Goal: Download file/media: Obtain a digital file from the website

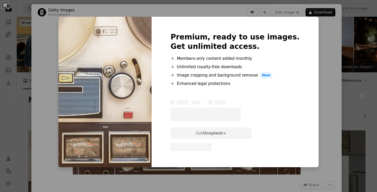
scroll to position [82, 0]
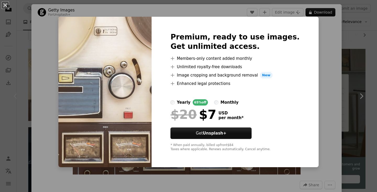
click at [316, 91] on div "An X shape Premium, ready to use images. Get unlimited access. A plus sign Memb…" at bounding box center [188, 96] width 377 height 192
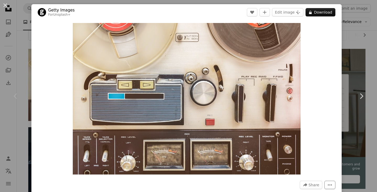
click at [332, 187] on icon "More Actions" at bounding box center [329, 185] width 5 height 5
click at [327, 118] on dialog "An X shape Chevron left Chevron right Getty Images For Unsplash+ A heart A plus…" at bounding box center [188, 96] width 377 height 192
click at [188, 102] on img "Zoom in on this image" at bounding box center [187, 99] width 228 height 152
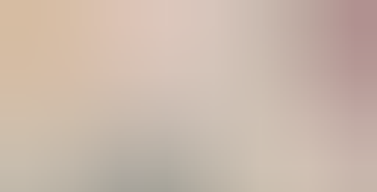
scroll to position [30, 0]
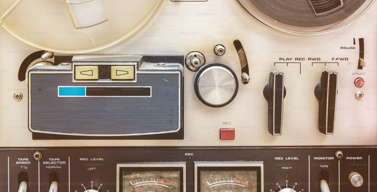
click at [188, 102] on img "Zoom out on this image" at bounding box center [188, 95] width 377 height 251
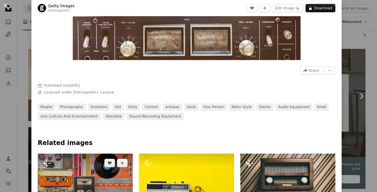
scroll to position [0, 0]
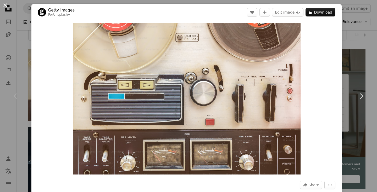
click at [6, 5] on button "An X shape" at bounding box center [5, 5] width 6 height 6
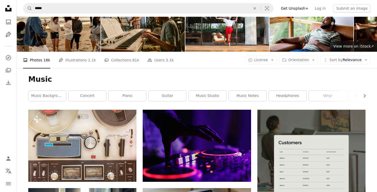
scroll to position [106, 0]
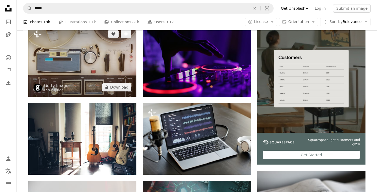
click at [82, 64] on img at bounding box center [82, 61] width 108 height 72
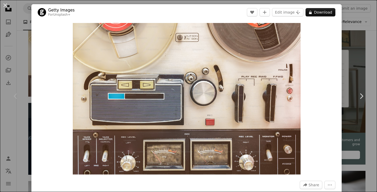
click at [374, 30] on div "An X shape Chevron left Chevron right Getty Images For Unsplash+ A heart A plus…" at bounding box center [188, 96] width 377 height 192
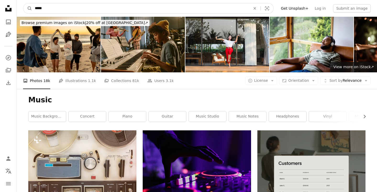
click at [72, 7] on input "*****" at bounding box center [140, 8] width 217 height 10
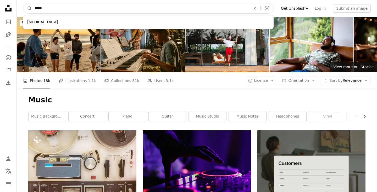
click at [72, 7] on input "*****" at bounding box center [140, 8] width 217 height 10
type input "*****"
click button "A magnifying glass" at bounding box center [27, 8] width 9 height 10
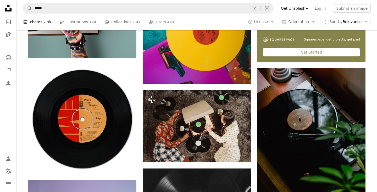
scroll to position [209, 0]
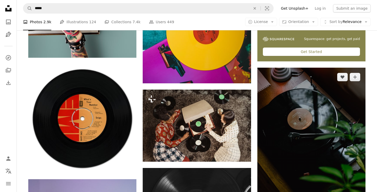
click at [300, 121] on img at bounding box center [311, 149] width 108 height 162
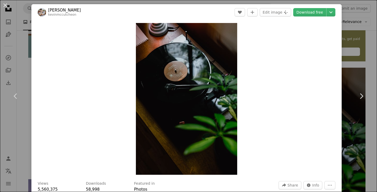
click at [370, 46] on div "An X shape Chevron left Chevron right [PERSON_NAME] kevinmccutcheon A heart A p…" at bounding box center [188, 96] width 377 height 192
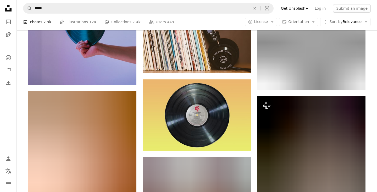
scroll to position [466, 0]
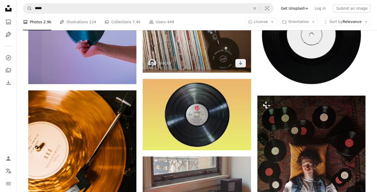
click at [188, 41] on img at bounding box center [197, 37] width 108 height 72
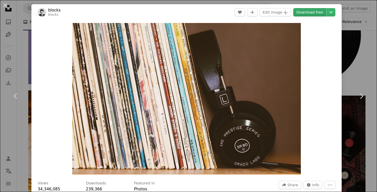
click at [318, 11] on link "Download free" at bounding box center [309, 12] width 33 height 8
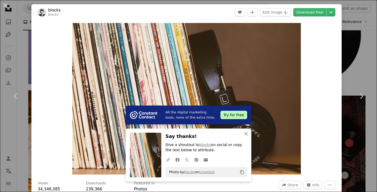
click at [365, 64] on div "An X shape Chevron left Chevron right All the digital marketing tools, none of …" at bounding box center [188, 96] width 377 height 192
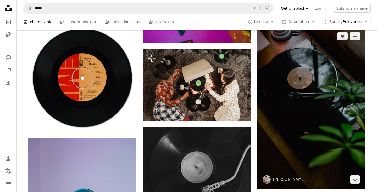
scroll to position [331, 0]
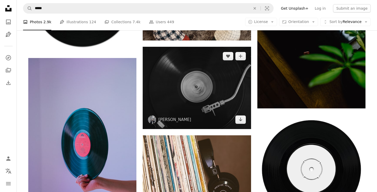
click at [184, 78] on img at bounding box center [197, 88] width 108 height 83
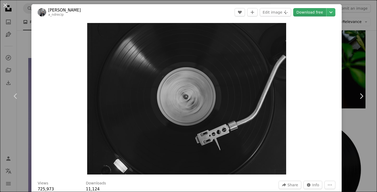
click at [319, 13] on link "Download free" at bounding box center [309, 12] width 33 height 8
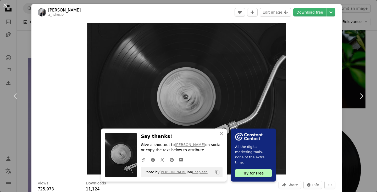
click at [358, 126] on div "An X shape Chevron left Chevron right An X shape Close Say thanks! Give a shout…" at bounding box center [188, 96] width 377 height 192
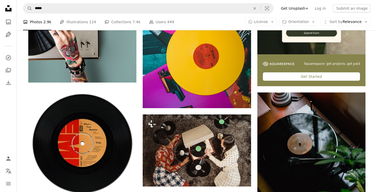
scroll to position [184, 0]
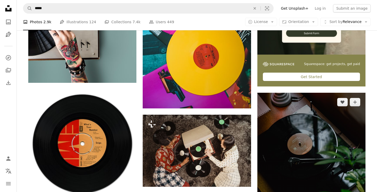
click at [288, 125] on img at bounding box center [311, 174] width 108 height 162
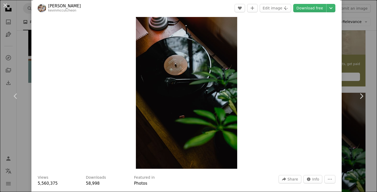
scroll to position [7, 0]
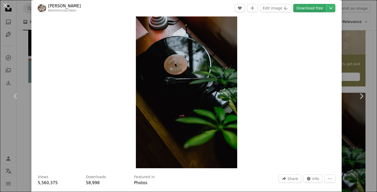
click at [312, 7] on link "Download free" at bounding box center [309, 8] width 33 height 8
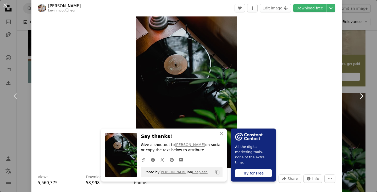
click at [371, 73] on link "Chevron right" at bounding box center [360, 96] width 31 height 50
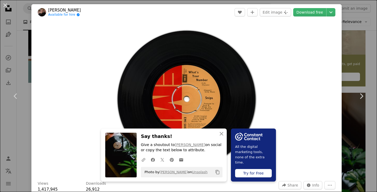
click at [370, 55] on div "An X shape Chevron left Chevron right An X shape Close Say thanks! Give a shout…" at bounding box center [188, 96] width 377 height 192
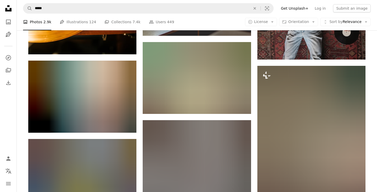
scroll to position [671, 0]
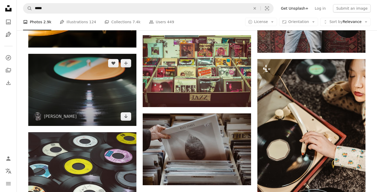
click at [66, 85] on img at bounding box center [82, 90] width 108 height 72
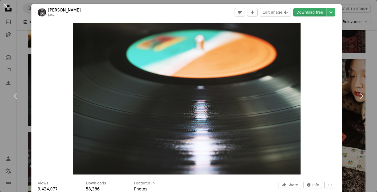
click at [317, 12] on link "Download free" at bounding box center [309, 12] width 33 height 8
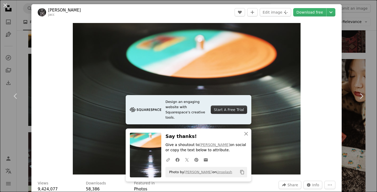
click at [366, 138] on div "An X shape Chevron left Chevron right Design an engaging website with Squarespa…" at bounding box center [188, 96] width 377 height 192
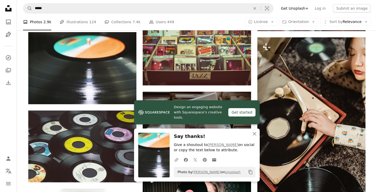
scroll to position [693, 0]
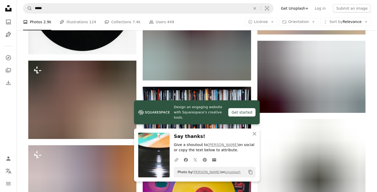
scroll to position [941, 0]
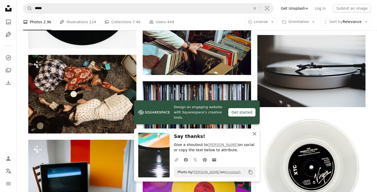
click at [255, 133] on icon "button" at bounding box center [255, 134] width 4 height 4
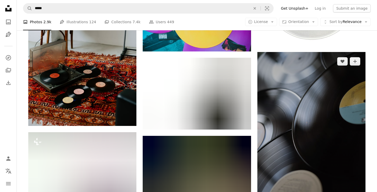
scroll to position [1167, 0]
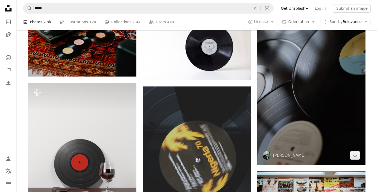
click at [310, 77] on img at bounding box center [311, 84] width 108 height 162
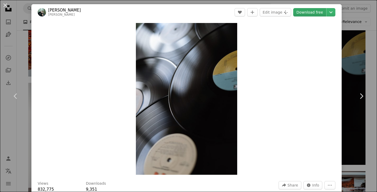
click at [315, 15] on link "Download free" at bounding box center [309, 12] width 33 height 8
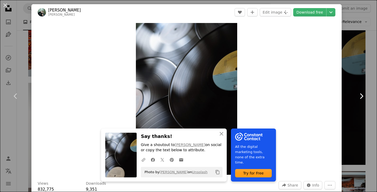
click at [374, 121] on link "Chevron right" at bounding box center [360, 96] width 31 height 50
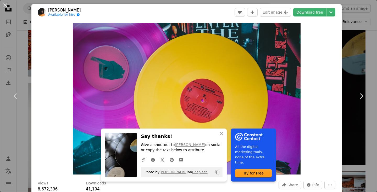
click at [370, 127] on div "An X shape Chevron left Chevron right An X shape Close Say thanks! Give a shout…" at bounding box center [188, 96] width 377 height 192
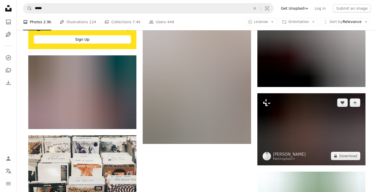
scroll to position [1447, 0]
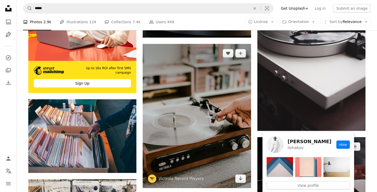
click at [197, 83] on img at bounding box center [197, 116] width 108 height 144
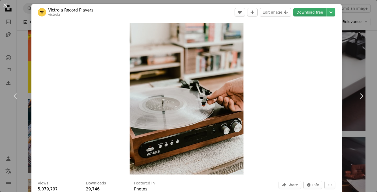
click at [314, 11] on link "Download free" at bounding box center [309, 12] width 33 height 8
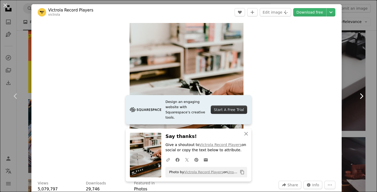
click at [374, 76] on link "Chevron right" at bounding box center [360, 96] width 31 height 50
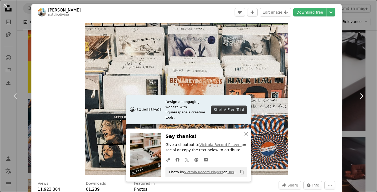
click at [374, 76] on link "Chevron right" at bounding box center [360, 96] width 31 height 50
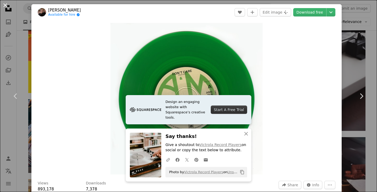
click at [3, 6] on button "An X shape" at bounding box center [5, 5] width 6 height 6
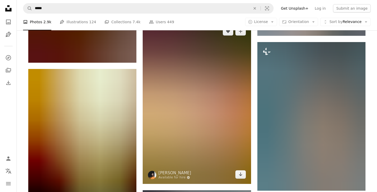
scroll to position [1815, 0]
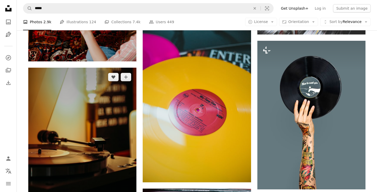
click at [86, 115] on img at bounding box center [82, 149] width 108 height 162
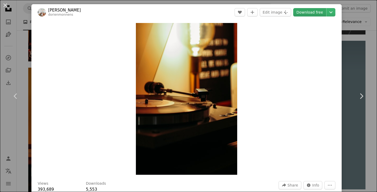
click at [316, 13] on link "Download free" at bounding box center [309, 12] width 33 height 8
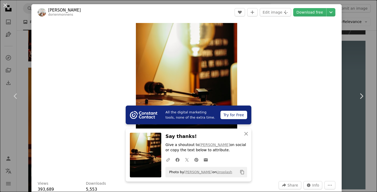
click at [370, 128] on div "An X shape Chevron left Chevron right All the digital marketing tools, none of …" at bounding box center [188, 96] width 377 height 192
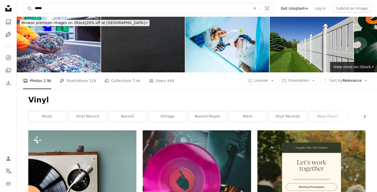
click at [54, 7] on input "*****" at bounding box center [140, 8] width 217 height 10
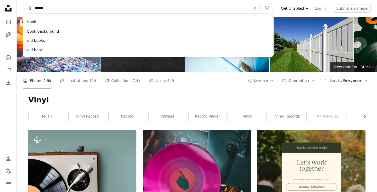
type input "*******"
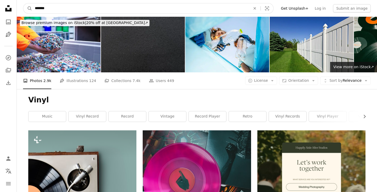
click button "A magnifying glass" at bounding box center [27, 8] width 9 height 10
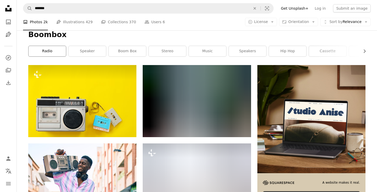
scroll to position [66, 0]
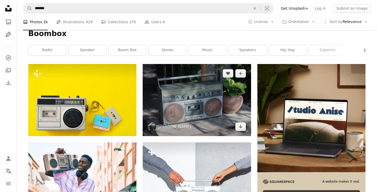
click at [192, 100] on img at bounding box center [197, 100] width 108 height 72
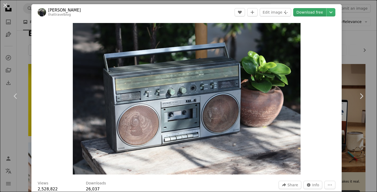
click at [313, 12] on link "Download free" at bounding box center [309, 12] width 33 height 8
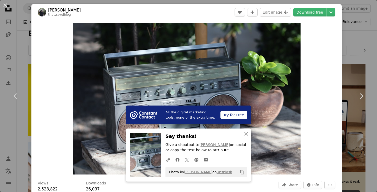
click at [370, 51] on div "An X shape Chevron left Chevron right All the digital marketing tools, none of …" at bounding box center [188, 96] width 377 height 192
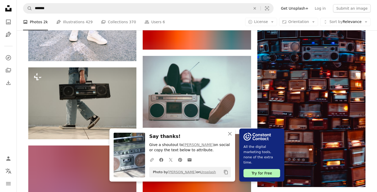
scroll to position [311, 0]
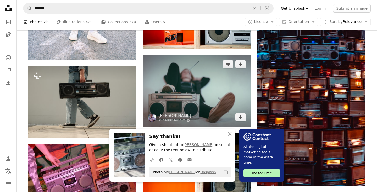
click at [178, 79] on img at bounding box center [197, 91] width 108 height 72
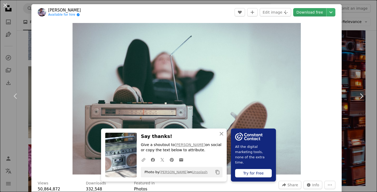
click at [309, 13] on link "Download free" at bounding box center [309, 12] width 33 height 8
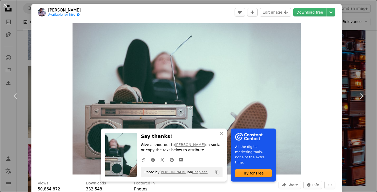
click at [374, 48] on div "An X shape Chevron left Chevron right An X shape Close Say thanks! Give a shout…" at bounding box center [188, 96] width 377 height 192
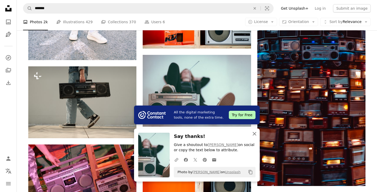
click at [252, 133] on icon "An X shape" at bounding box center [254, 134] width 6 height 6
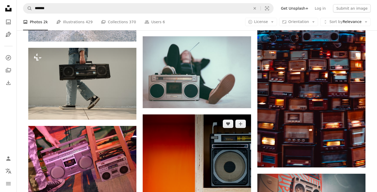
scroll to position [327, 0]
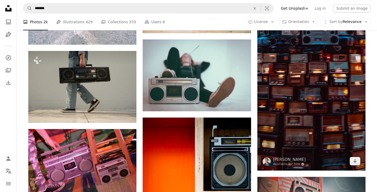
click at [308, 70] on img at bounding box center [311, 61] width 108 height 220
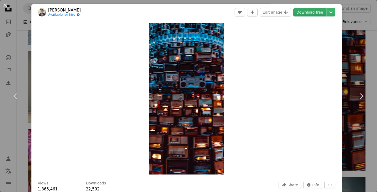
click at [312, 12] on link "Download free" at bounding box center [309, 12] width 33 height 8
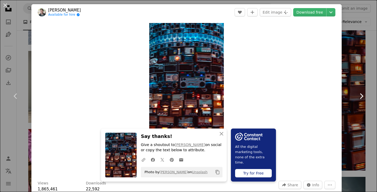
click at [373, 103] on link "Chevron right" at bounding box center [360, 96] width 31 height 50
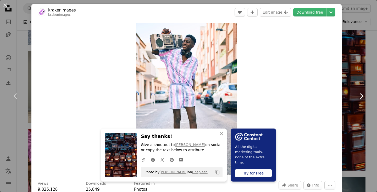
click at [373, 103] on link "Chevron right" at bounding box center [360, 96] width 31 height 50
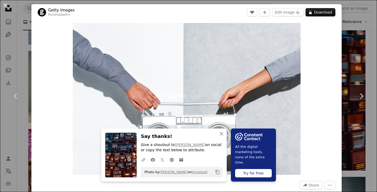
click at [6, 4] on button "An X shape" at bounding box center [5, 5] width 6 height 6
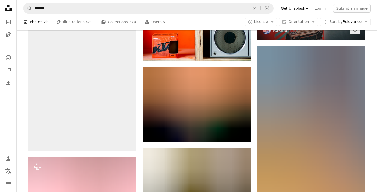
scroll to position [545, 0]
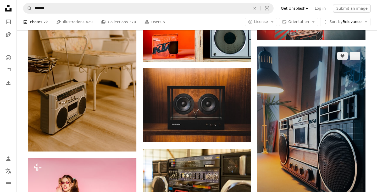
click at [298, 99] on img at bounding box center [311, 143] width 108 height 192
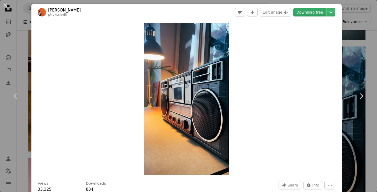
click at [317, 13] on link "Download free" at bounding box center [309, 12] width 33 height 8
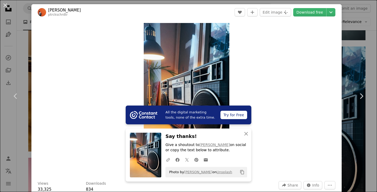
click at [370, 135] on div "An X shape Chevron left Chevron right All the digital marketing tools, none of …" at bounding box center [188, 96] width 377 height 192
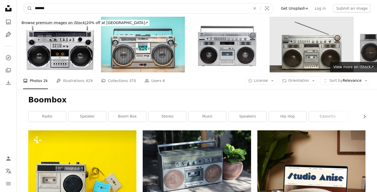
click at [69, 12] on input "*******" at bounding box center [140, 8] width 217 height 10
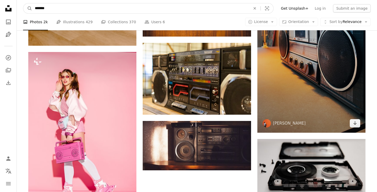
scroll to position [651, 0]
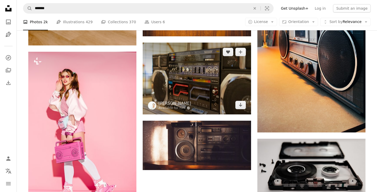
click at [182, 63] on img at bounding box center [197, 79] width 108 height 72
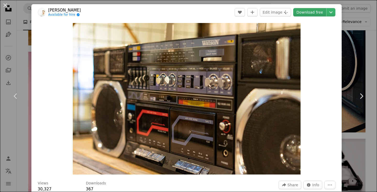
click at [316, 12] on link "Download free" at bounding box center [309, 12] width 33 height 8
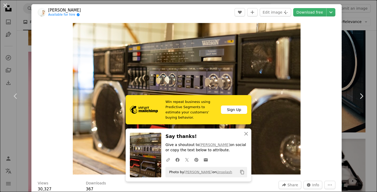
click at [372, 128] on div "An X shape Chevron left Chevron right Win repeat business using Predictive Segm…" at bounding box center [188, 96] width 377 height 192
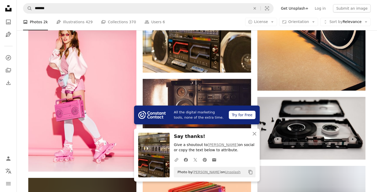
scroll to position [692, 0]
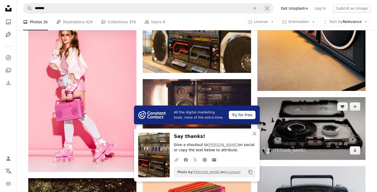
click at [311, 123] on img at bounding box center [311, 128] width 108 height 63
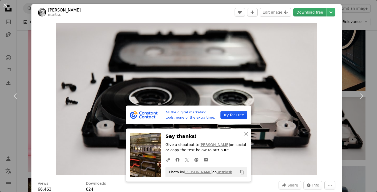
click at [315, 12] on link "Download free" at bounding box center [309, 12] width 33 height 8
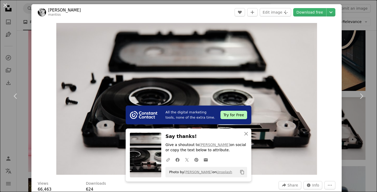
click at [372, 149] on div "An X shape Chevron left Chevron right All the digital marketing tools, none of …" at bounding box center [188, 96] width 377 height 192
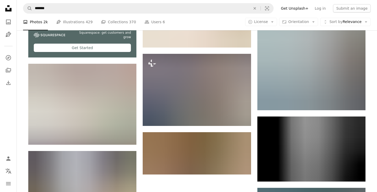
scroll to position [1431, 0]
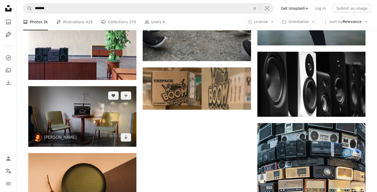
click at [78, 103] on img at bounding box center [82, 116] width 108 height 61
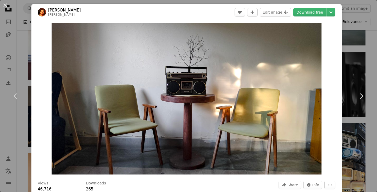
click at [361, 67] on div "An X shape Chevron left Chevron right [PERSON_NAME] gluschenko A heart A plus s…" at bounding box center [188, 96] width 377 height 192
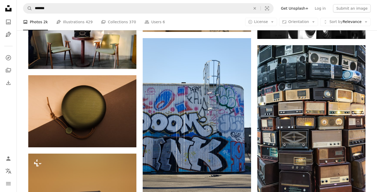
scroll to position [1509, 0]
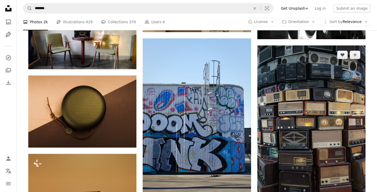
click at [310, 104] on img at bounding box center [311, 127] width 108 height 162
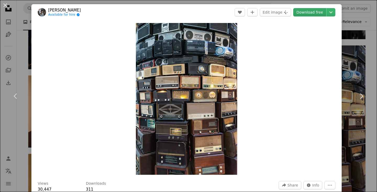
click at [312, 12] on link "Download free" at bounding box center [309, 12] width 33 height 8
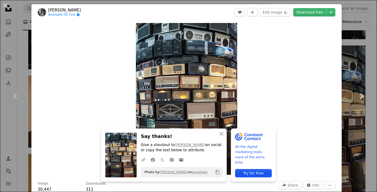
click at [364, 110] on link "Chevron right" at bounding box center [360, 96] width 31 height 50
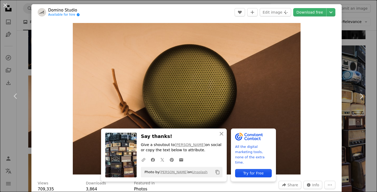
click at [367, 152] on div "An X shape Chevron left Chevron right An X shape Close Say thanks! Give a shout…" at bounding box center [188, 96] width 377 height 192
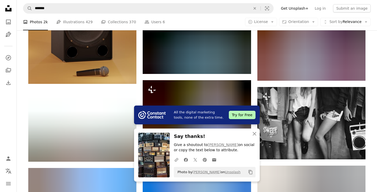
scroll to position [1722, 0]
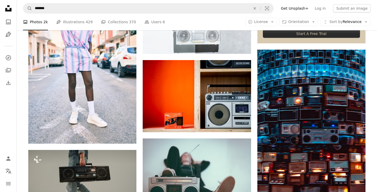
scroll to position [0, 0]
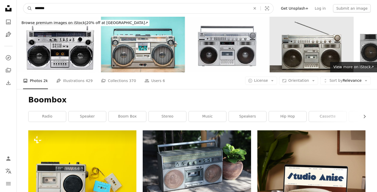
click at [59, 8] on input "*******" at bounding box center [140, 8] width 217 height 10
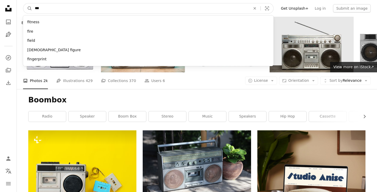
type input "****"
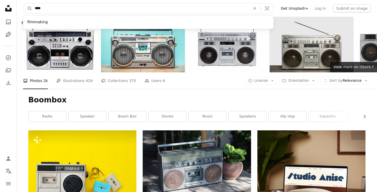
click button "A magnifying glass" at bounding box center [27, 8] width 9 height 10
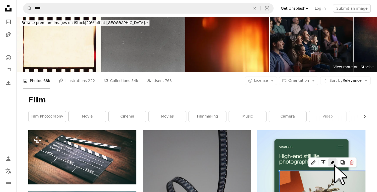
click at [47, 14] on nav "A magnifying glass **** An X shape Visual search Filters Get Unsplash+ Log in S…" at bounding box center [197, 8] width 360 height 17
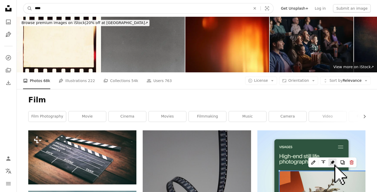
click at [47, 8] on input "****" at bounding box center [140, 8] width 217 height 10
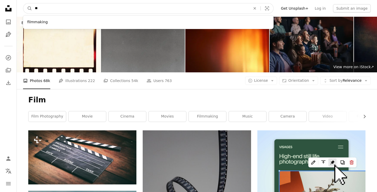
type input "***"
click button "A magnifying glass" at bounding box center [27, 8] width 9 height 10
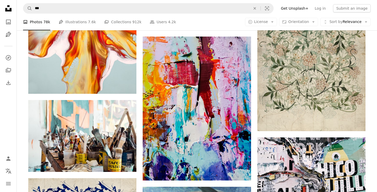
scroll to position [739, 0]
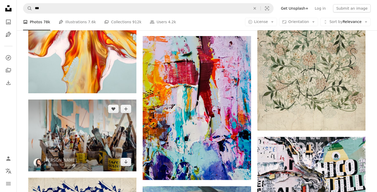
click at [83, 119] on img at bounding box center [82, 136] width 108 height 72
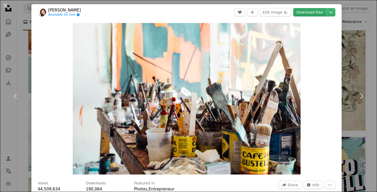
click at [316, 13] on link "Download free" at bounding box center [309, 12] width 33 height 8
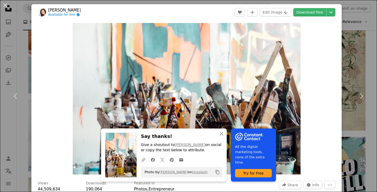
click at [369, 133] on div "An X shape Chevron left Chevron right An X shape Close Say thanks! Give a shout…" at bounding box center [188, 96] width 377 height 192
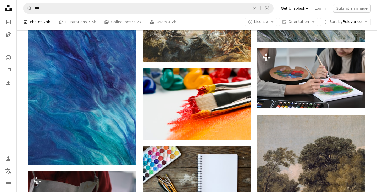
scroll to position [1075, 0]
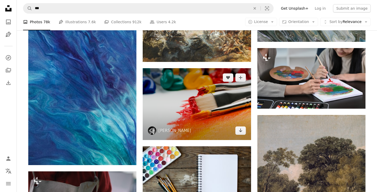
click at [195, 101] on img at bounding box center [197, 104] width 108 height 72
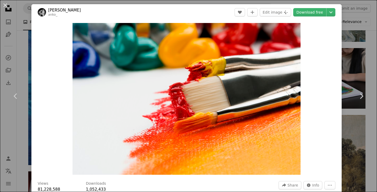
click at [369, 132] on div "An X shape Chevron left Chevron right [PERSON_NAME] anko_ A heart A plus sign E…" at bounding box center [188, 96] width 377 height 192
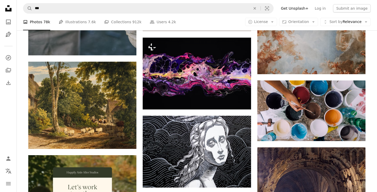
scroll to position [1334, 0]
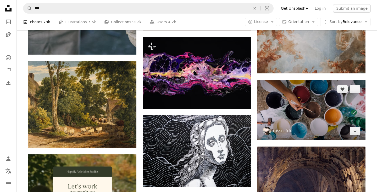
click at [303, 104] on img at bounding box center [311, 110] width 108 height 61
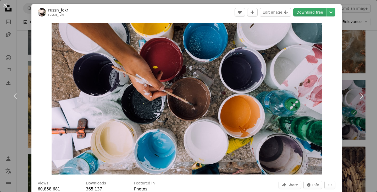
click at [315, 14] on link "Download free" at bounding box center [309, 12] width 33 height 8
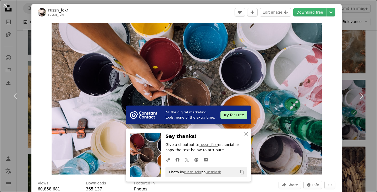
click at [373, 123] on div "An X shape Chevron left Chevron right All the digital marketing tools, none of …" at bounding box center [188, 96] width 377 height 192
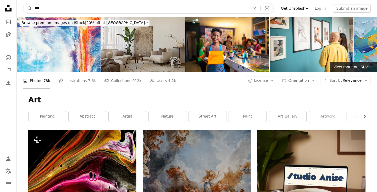
click at [82, 7] on input "***" at bounding box center [140, 8] width 217 height 10
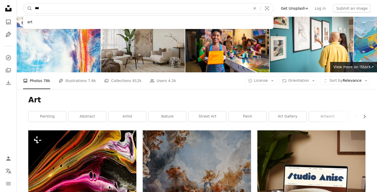
click at [82, 7] on input "***" at bounding box center [140, 8] width 217 height 10
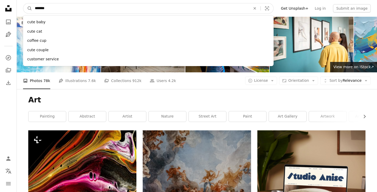
type input "*******"
click at [23, 3] on button "A magnifying glass" at bounding box center [27, 8] width 9 height 10
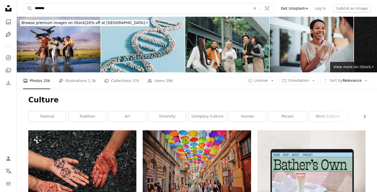
click at [46, 11] on input "*******" at bounding box center [140, 8] width 217 height 10
type input "*******"
click button "A magnifying glass" at bounding box center [27, 8] width 9 height 10
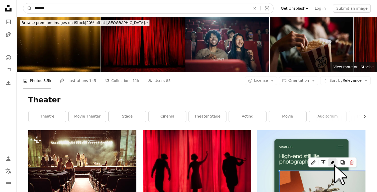
click at [81, 10] on input "*******" at bounding box center [140, 8] width 217 height 10
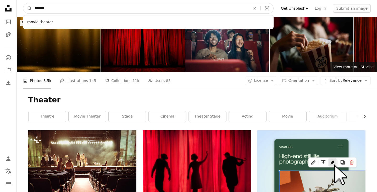
click at [81, 10] on input "*******" at bounding box center [140, 8] width 217 height 10
type input "****"
click at [23, 3] on button "A magnifying glass" at bounding box center [27, 8] width 9 height 10
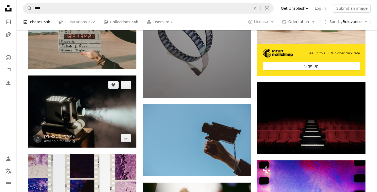
scroll to position [255, 0]
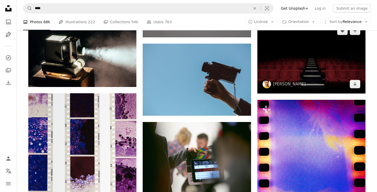
click at [297, 59] on img at bounding box center [311, 57] width 108 height 72
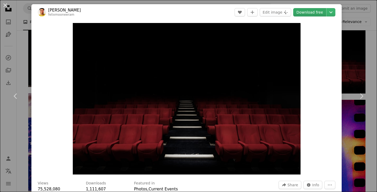
click at [313, 13] on link "Download free" at bounding box center [309, 12] width 33 height 8
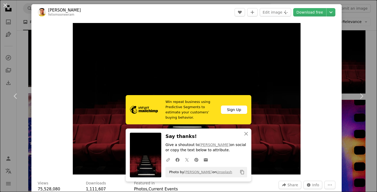
click at [374, 130] on div "An X shape Chevron left Chevron right Win repeat business using Predictive Segm…" at bounding box center [188, 96] width 377 height 192
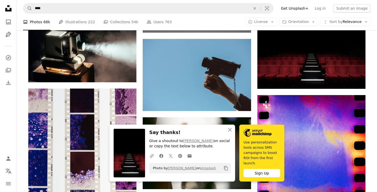
scroll to position [260, 0]
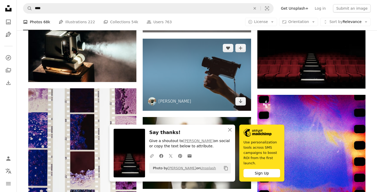
click at [187, 75] on img at bounding box center [197, 75] width 108 height 72
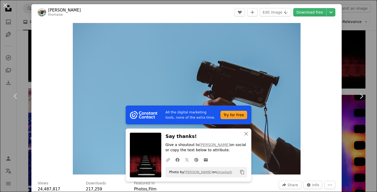
click at [368, 44] on div "An X shape Chevron left Chevron right All the digital marketing tools, none of …" at bounding box center [188, 96] width 377 height 192
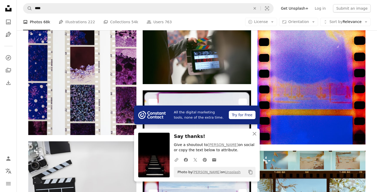
scroll to position [365, 0]
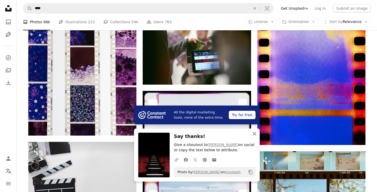
click at [254, 134] on icon "button" at bounding box center [255, 134] width 4 height 4
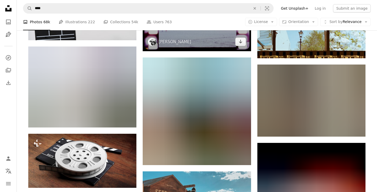
scroll to position [528, 0]
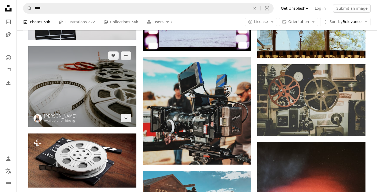
click at [77, 79] on img at bounding box center [82, 86] width 108 height 81
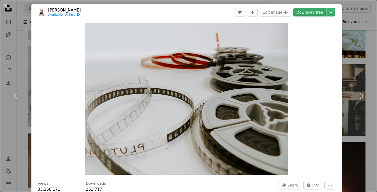
click at [318, 14] on link "Download free" at bounding box center [309, 12] width 33 height 8
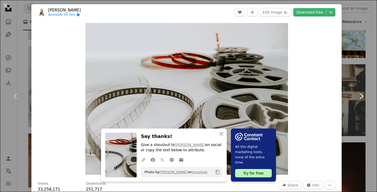
click at [375, 80] on link "Chevron right" at bounding box center [360, 96] width 31 height 50
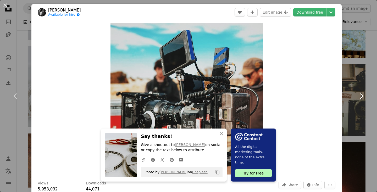
click at [373, 86] on link "Chevron right" at bounding box center [360, 96] width 31 height 50
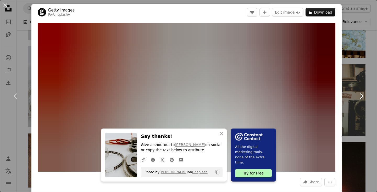
click at [371, 86] on link "Chevron right" at bounding box center [360, 96] width 31 height 50
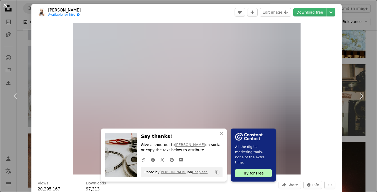
click at [5, 6] on button "An X shape" at bounding box center [5, 5] width 6 height 6
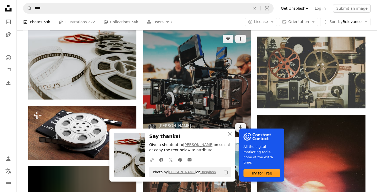
scroll to position [556, 0]
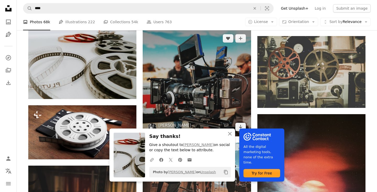
click at [203, 62] on img at bounding box center [197, 83] width 108 height 108
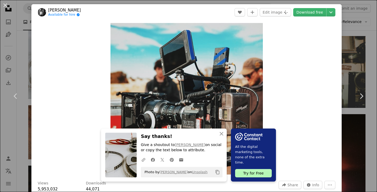
click at [365, 69] on div "An X shape Chevron left Chevron right An X shape Close Say thanks! Give a shout…" at bounding box center [188, 96] width 377 height 192
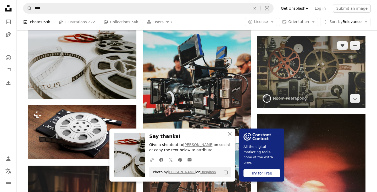
click at [317, 63] on img at bounding box center [311, 72] width 108 height 72
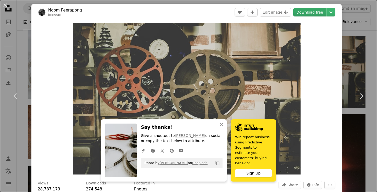
click at [314, 12] on link "Download free" at bounding box center [309, 12] width 33 height 8
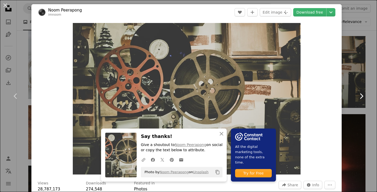
click at [372, 75] on link "Chevron right" at bounding box center [360, 96] width 31 height 50
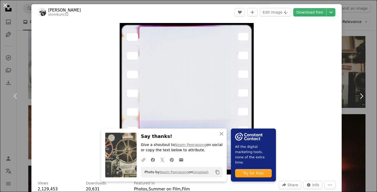
click at [5, 7] on button "An X shape" at bounding box center [5, 5] width 6 height 6
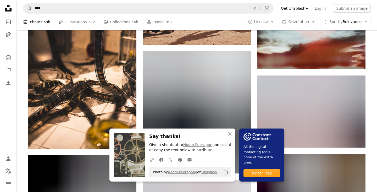
scroll to position [746, 0]
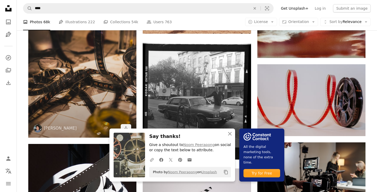
click at [83, 58] on img at bounding box center [82, 57] width 108 height 162
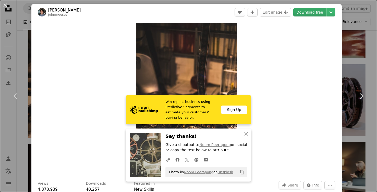
click at [310, 12] on link "Download free" at bounding box center [309, 12] width 33 height 8
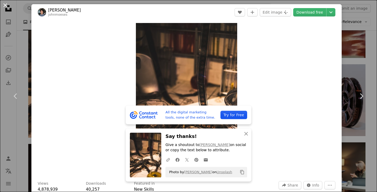
click at [4, 7] on button "An X shape" at bounding box center [5, 5] width 6 height 6
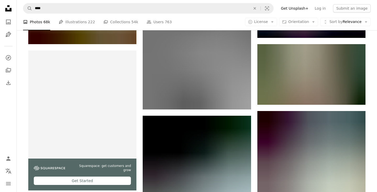
scroll to position [1159, 0]
